Goal: Transaction & Acquisition: Purchase product/service

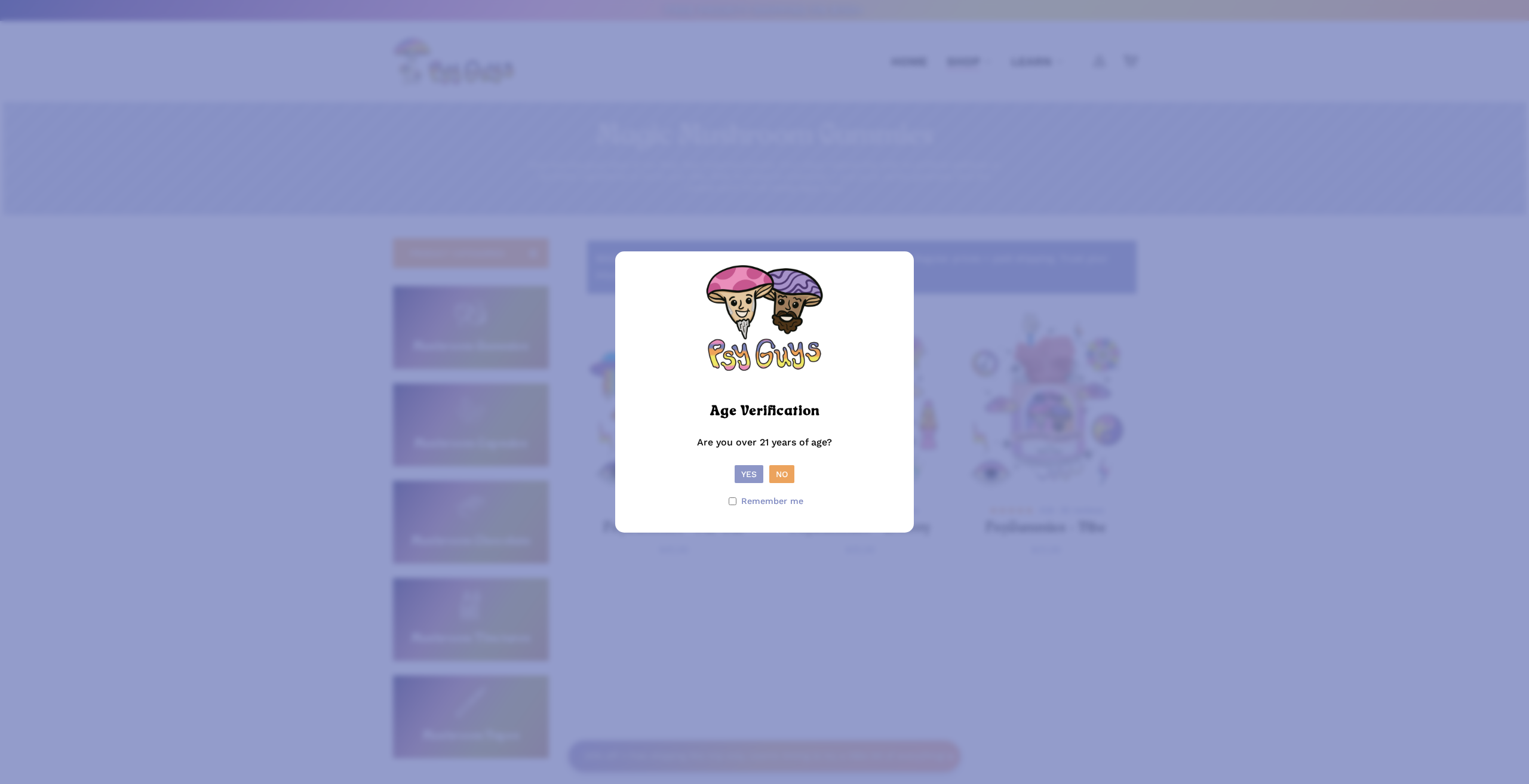
click at [757, 474] on button "Yes" at bounding box center [749, 474] width 29 height 18
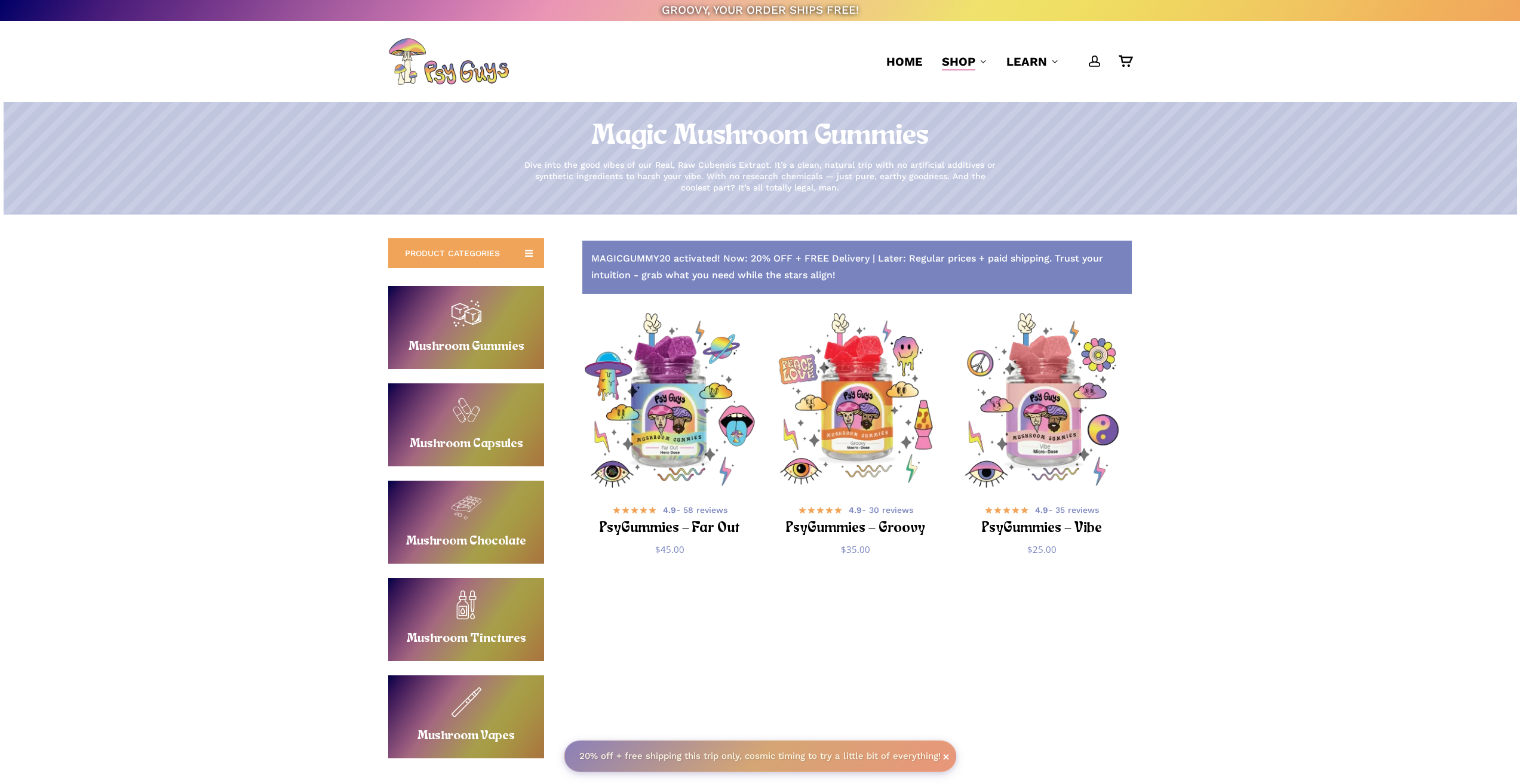
click at [485, 425] on link "Buy Mushroom Capsules" at bounding box center [466, 425] width 156 height 83
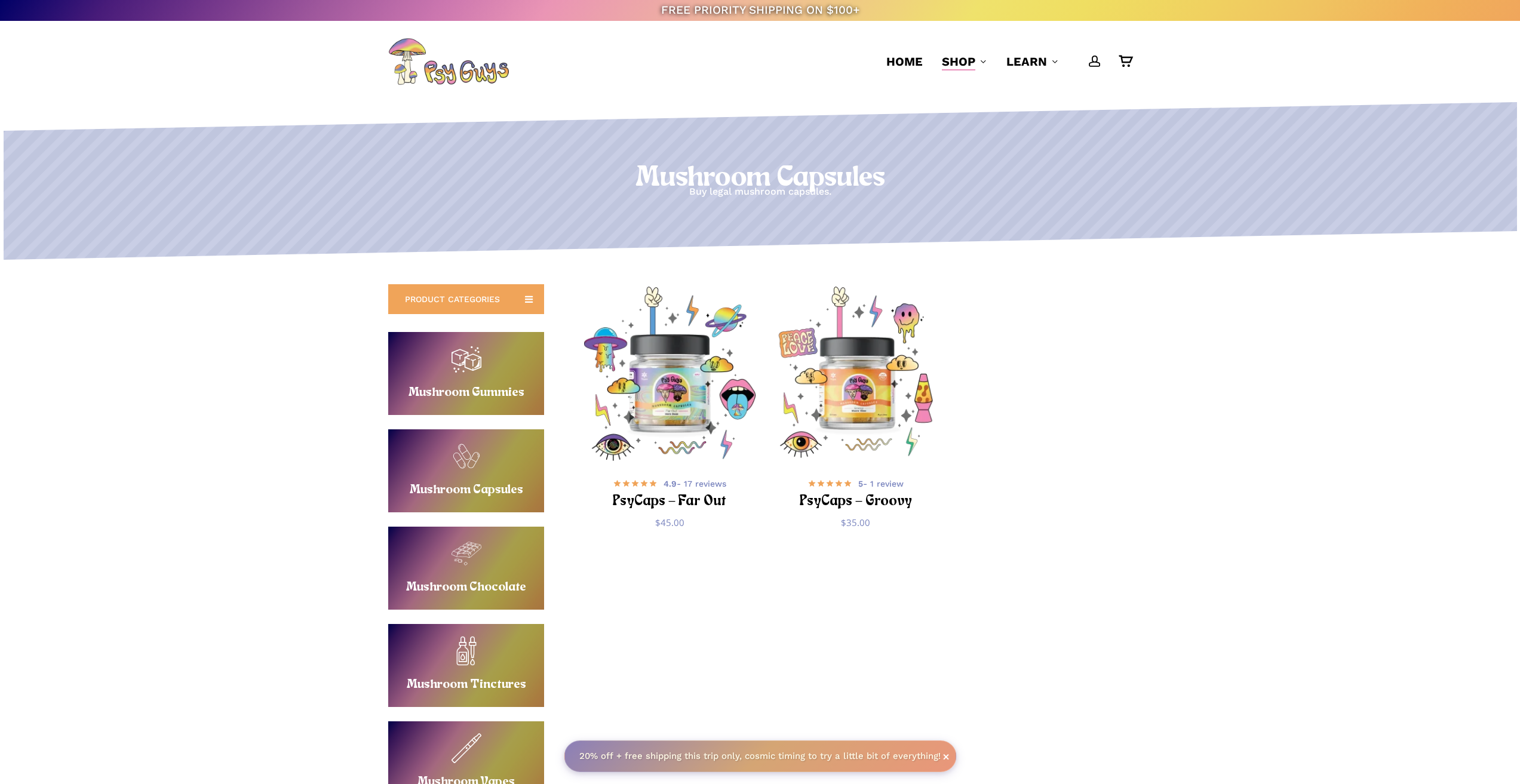
click at [490, 379] on link "Buy Mushroom Gummies" at bounding box center [466, 373] width 156 height 83
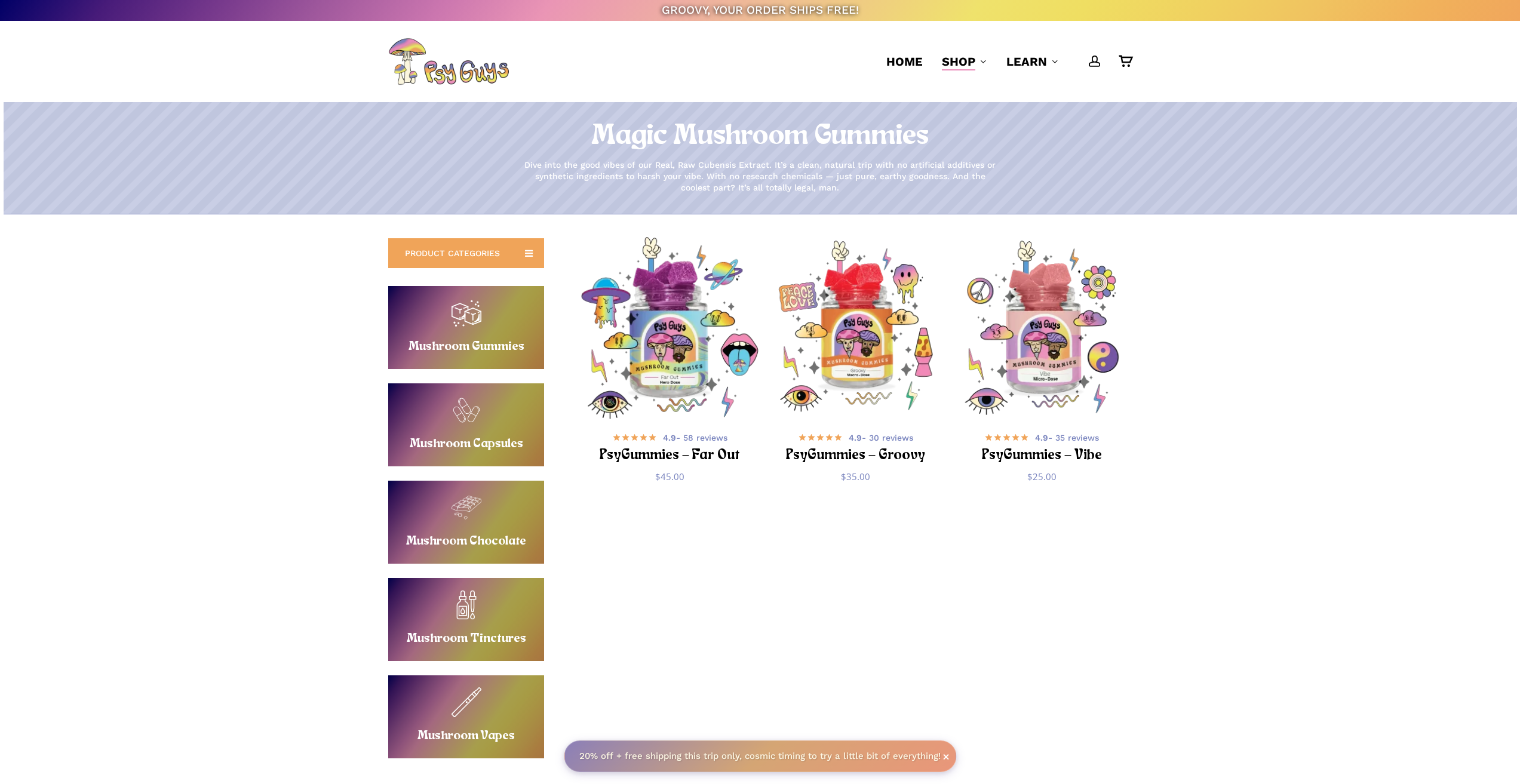
click at [661, 368] on img "PsyGummies - Far Out" at bounding box center [670, 328] width 182 height 182
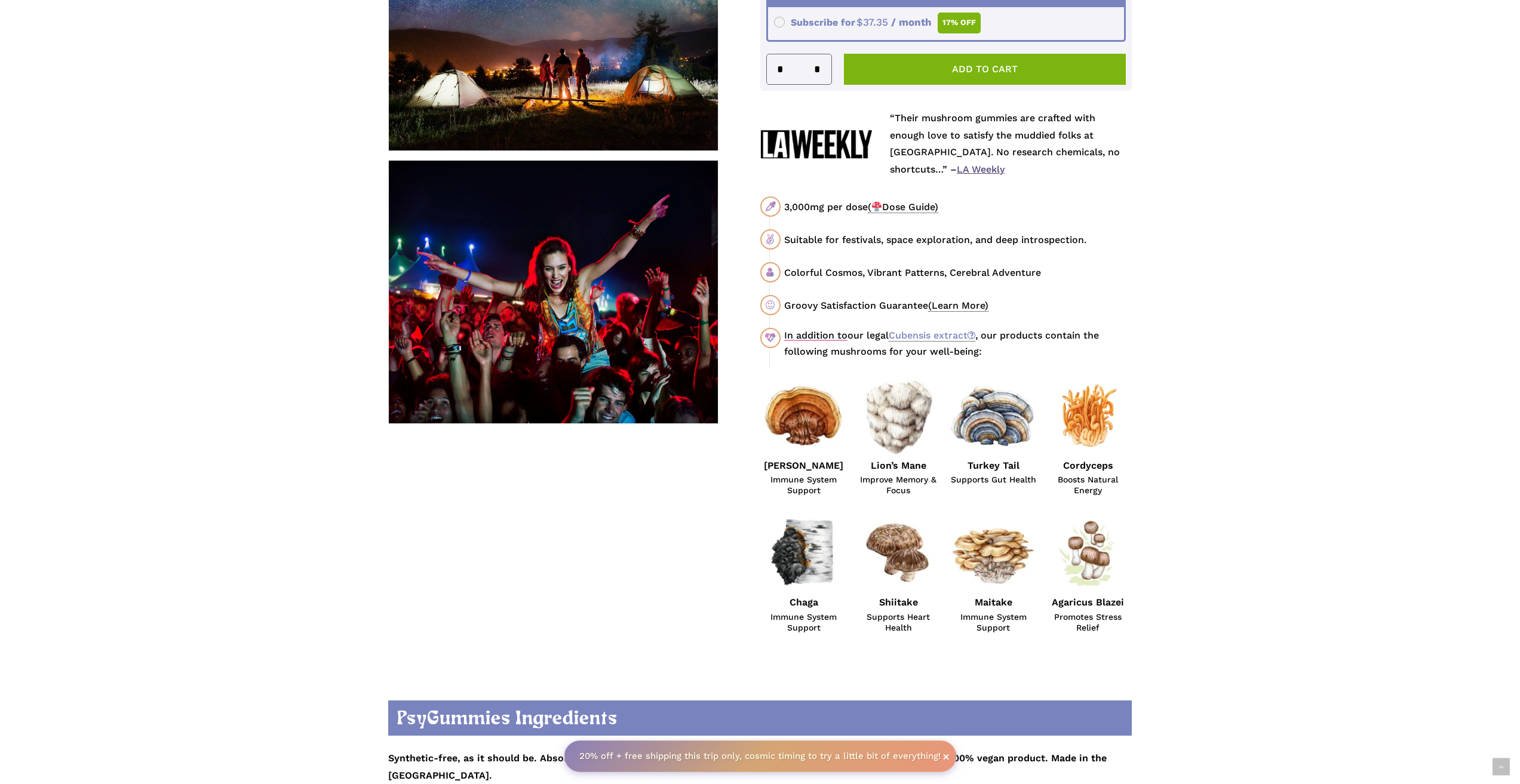
scroll to position [637, 0]
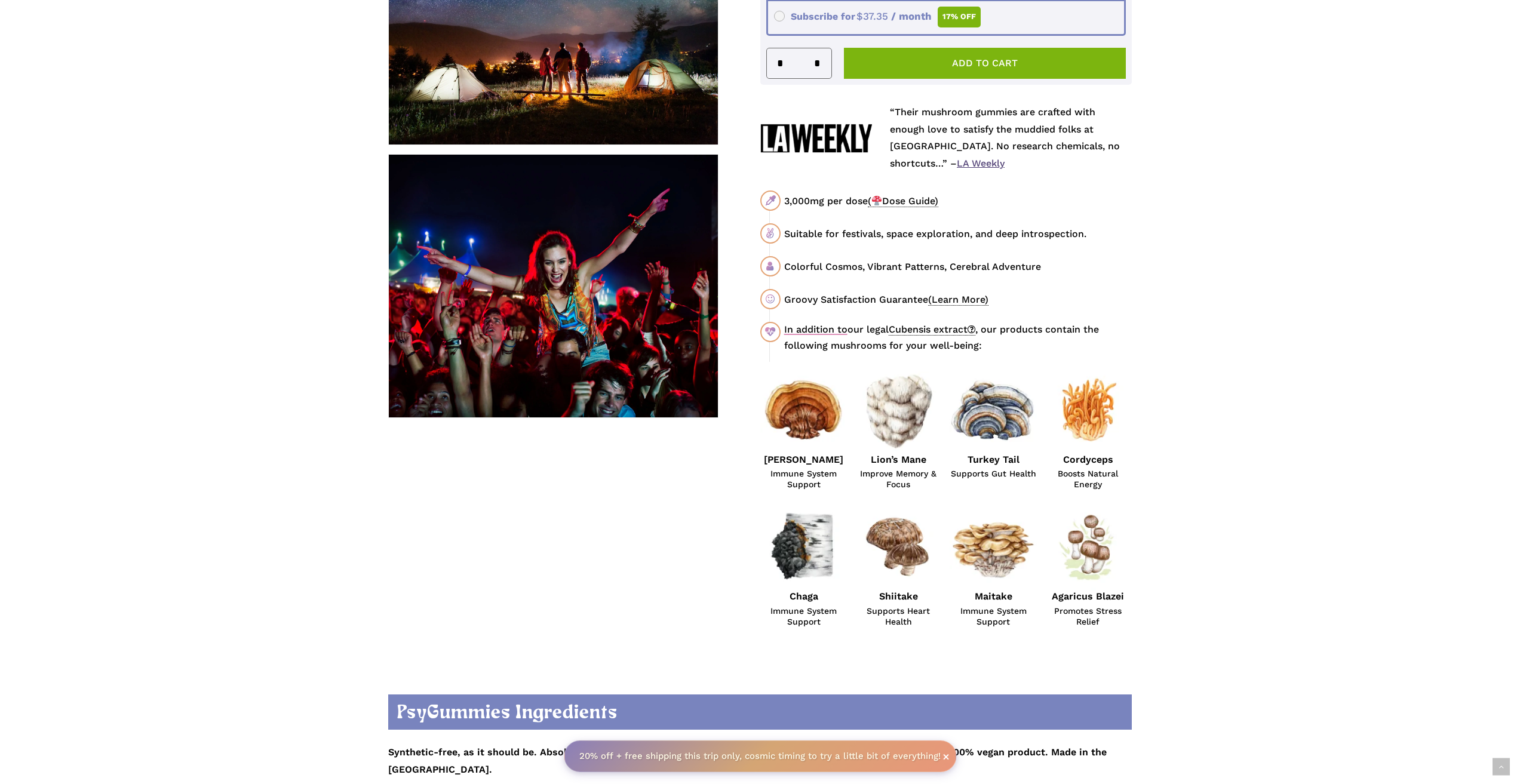
click at [918, 327] on link "Cubensis extract" at bounding box center [932, 330] width 87 height 12
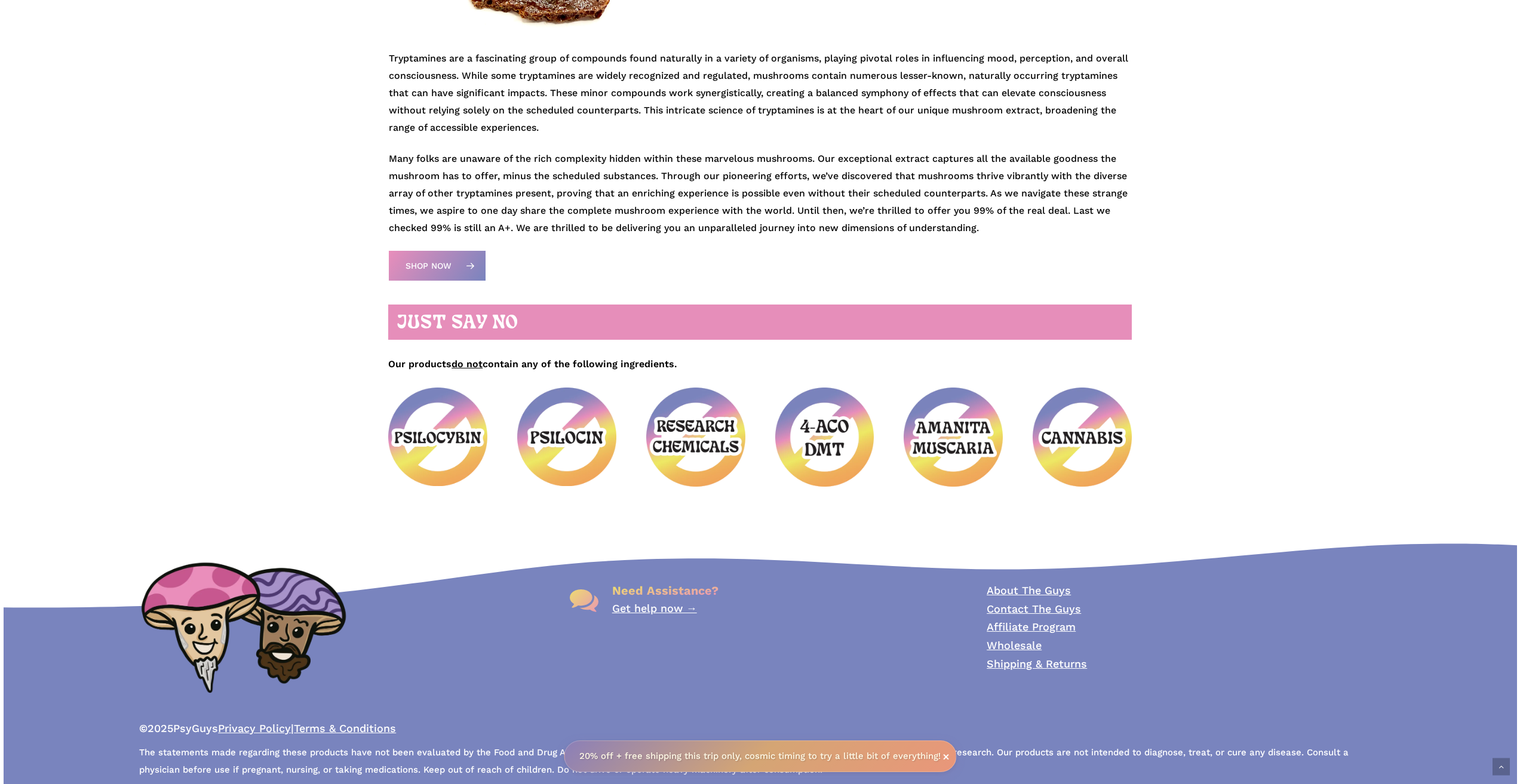
scroll to position [482, 0]
